Goal: Task Accomplishment & Management: Manage account settings

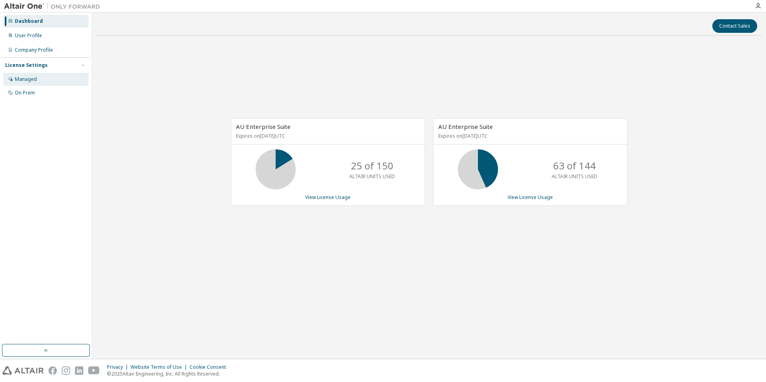
click at [47, 75] on div "Managed" at bounding box center [45, 79] width 85 height 13
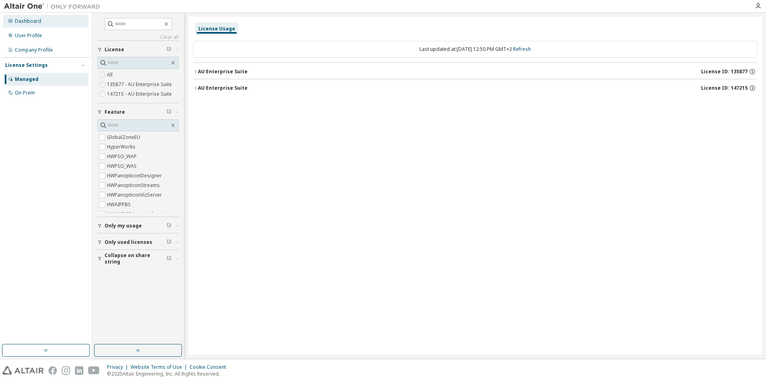
click at [39, 22] on div "Dashboard" at bounding box center [28, 21] width 26 height 6
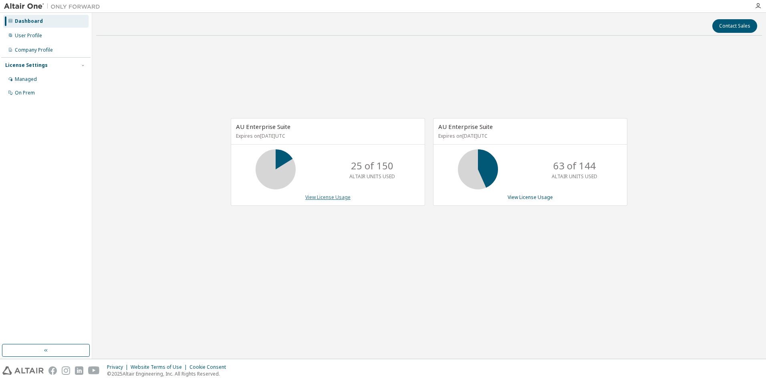
click at [319, 195] on link "View License Usage" at bounding box center [327, 197] width 45 height 7
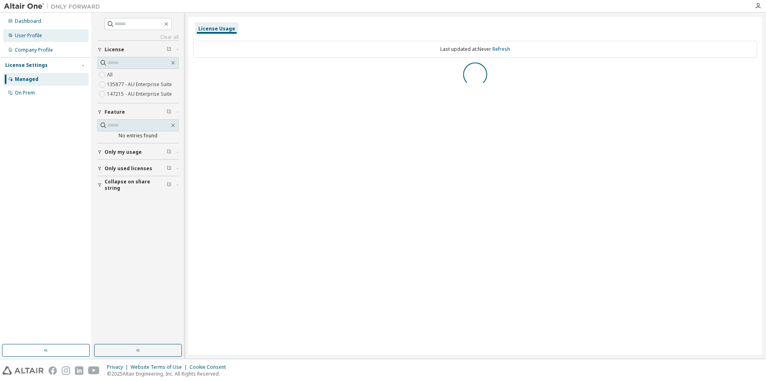
click at [52, 37] on div "User Profile" at bounding box center [45, 35] width 85 height 13
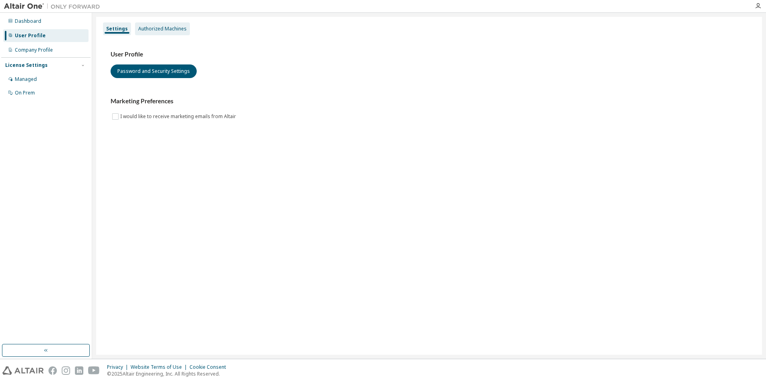
click at [172, 32] on div "Authorized Machines" at bounding box center [162, 29] width 48 height 6
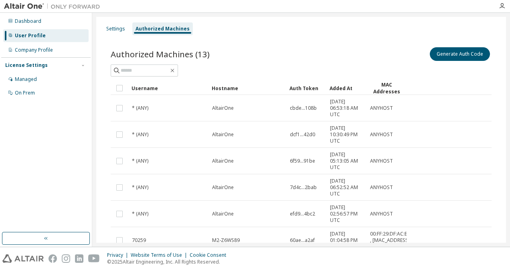
click at [255, 131] on div "AltairOne" at bounding box center [247, 134] width 71 height 6
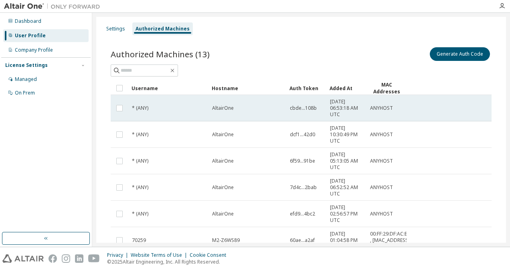
click at [272, 111] on td "AltairOne" at bounding box center [247, 108] width 78 height 26
click at [140, 101] on td "* (ANY)" at bounding box center [168, 108] width 80 height 26
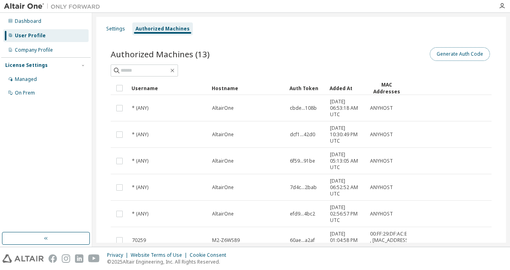
click at [462, 59] on button "Generate Auth Code" at bounding box center [459, 54] width 60 height 14
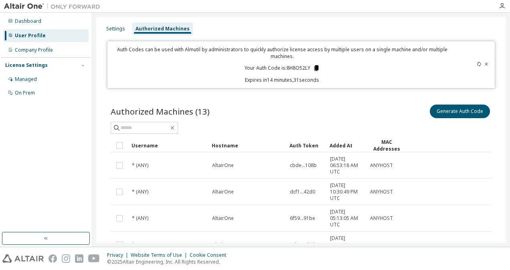
click at [316, 69] on icon at bounding box center [316, 68] width 4 height 6
click at [498, 40] on div "Settings Authorized Machines Auth Codes can be used with Almutil by administrat…" at bounding box center [300, 251] width 409 height 468
